Goal: Check status: Check status

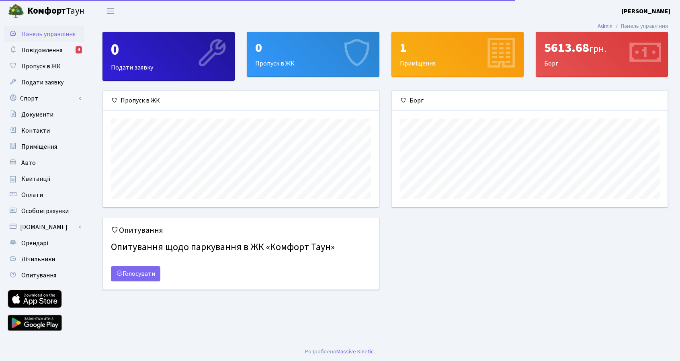
scroll to position [116, 276]
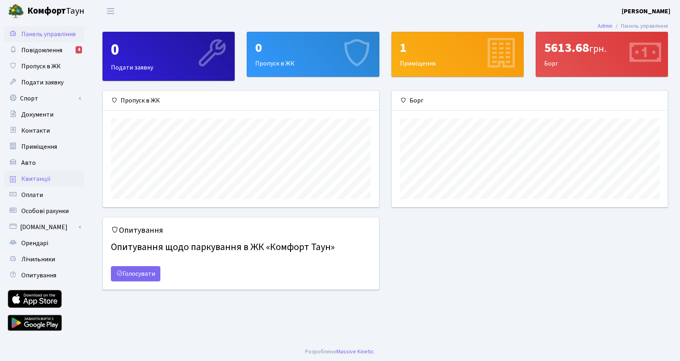
click at [35, 177] on span "Квитанції" at bounding box center [35, 178] width 29 height 9
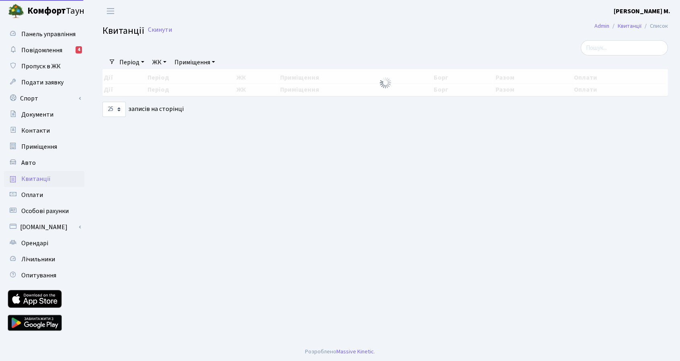
select select "25"
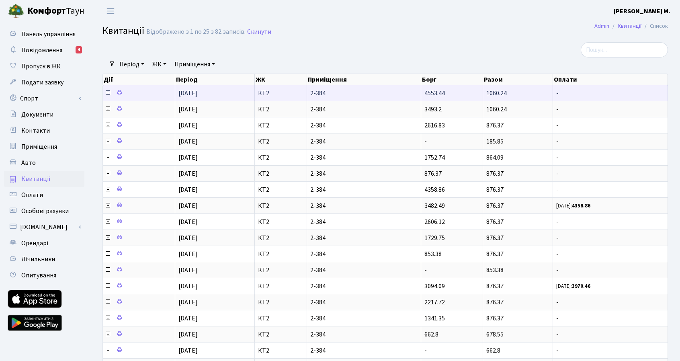
click at [108, 93] on icon at bounding box center [108, 93] width 6 height 6
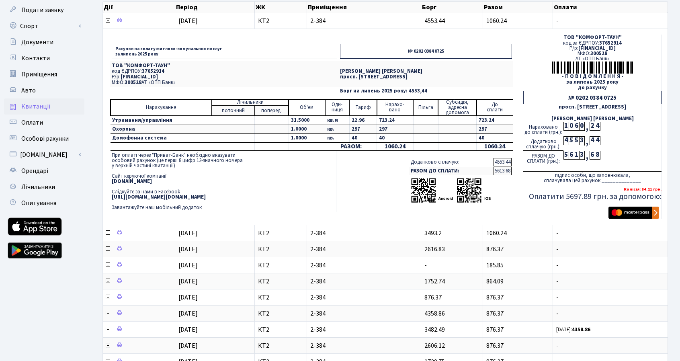
scroll to position [80, 0]
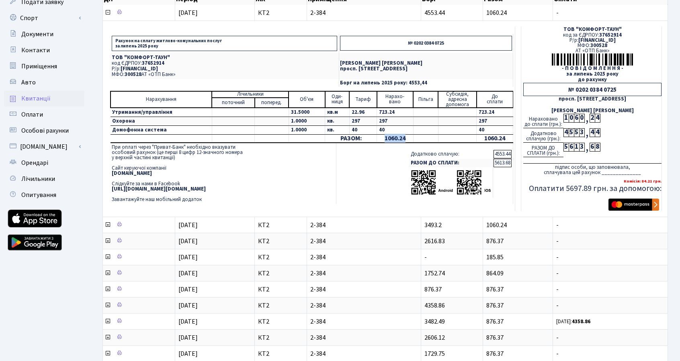
drag, startPoint x: 404, startPoint y: 139, endPoint x: 376, endPoint y: 138, distance: 28.2
click at [377, 138] on td "1060.24" at bounding box center [395, 138] width 37 height 8
copy td "1060.24"
